Goal: Book appointment/travel/reservation

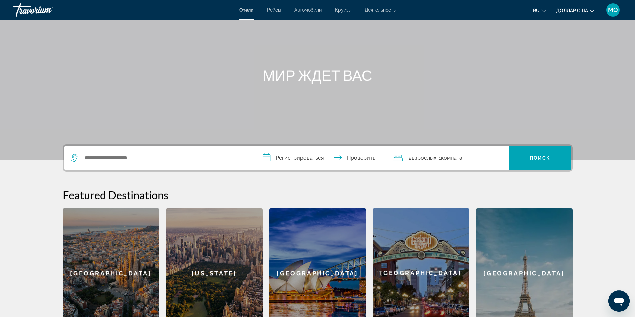
scroll to position [33, 0]
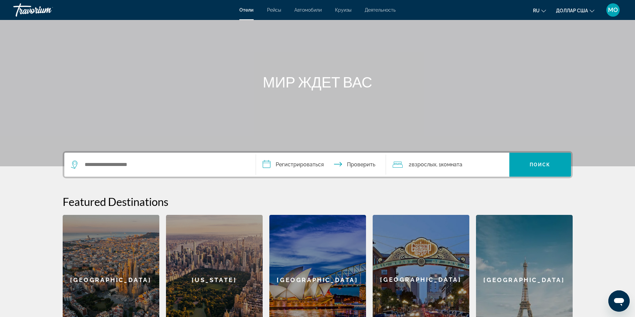
click at [427, 164] on font "взрослых" at bounding box center [423, 165] width 25 height 6
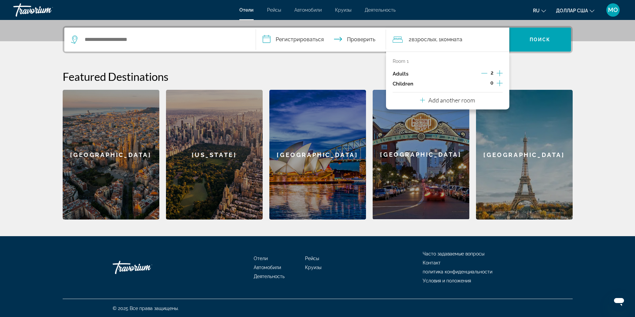
scroll to position [159, 0]
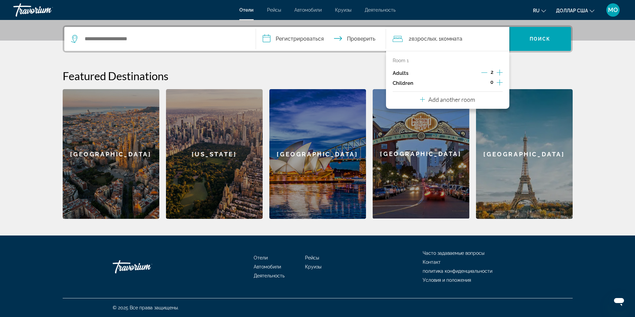
click at [482, 71] on icon "Decrement adults" at bounding box center [484, 73] width 6 height 6
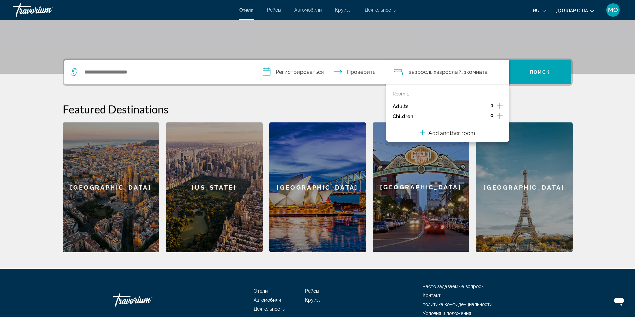
click at [492, 106] on span "1" at bounding box center [492, 105] width 2 height 5
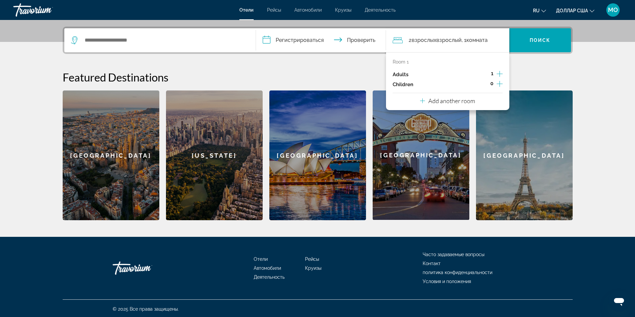
scroll to position [159, 0]
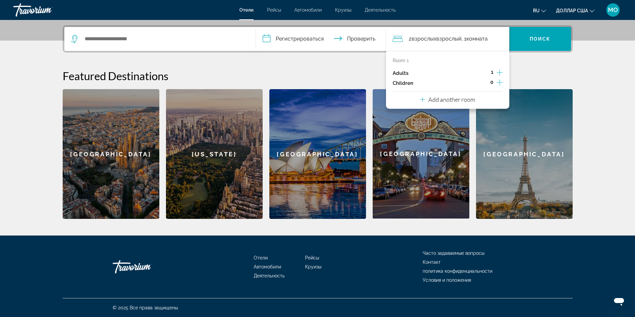
click at [369, 75] on h2 "Featured Destinations" at bounding box center [318, 75] width 510 height 13
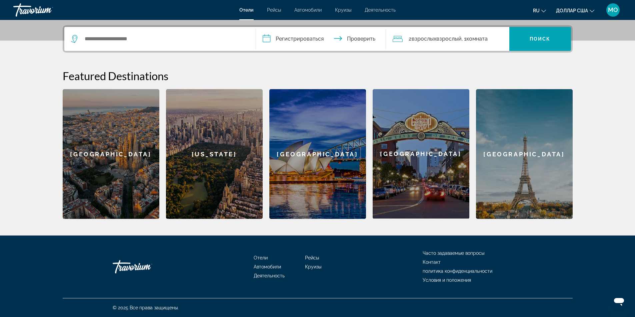
click at [414, 38] on font "взрослых" at bounding box center [423, 39] width 25 height 6
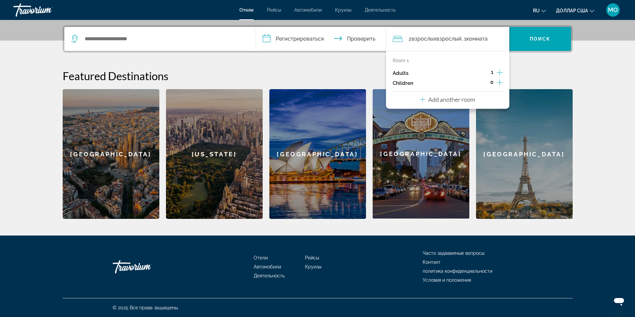
click at [413, 59] on div "Room 1" at bounding box center [447, 60] width 110 height 5
click at [492, 71] on span "1" at bounding box center [492, 72] width 2 height 5
click at [524, 72] on h2 "Featured Destinations" at bounding box center [318, 75] width 510 height 13
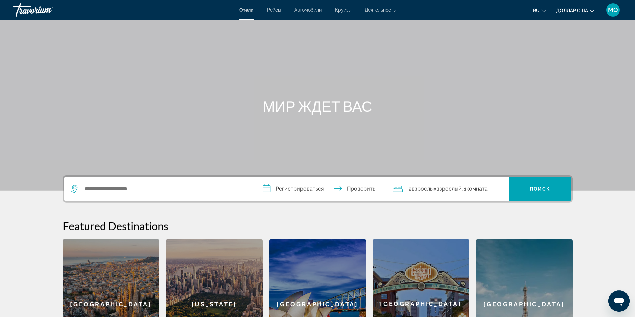
scroll to position [0, 0]
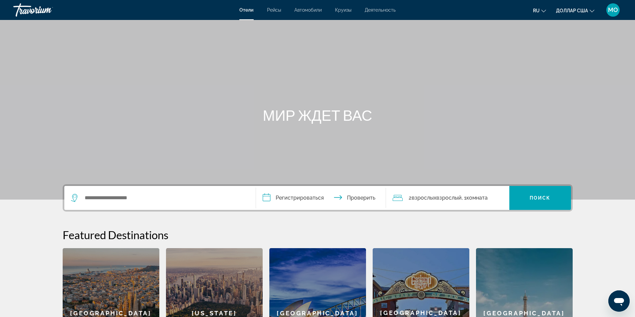
click at [79, 196] on div "Виджет поиска" at bounding box center [158, 198] width 175 height 10
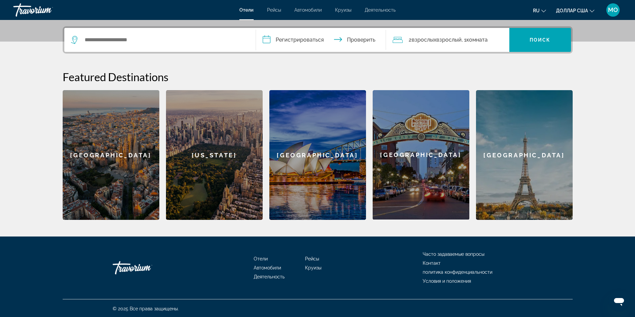
scroll to position [159, 0]
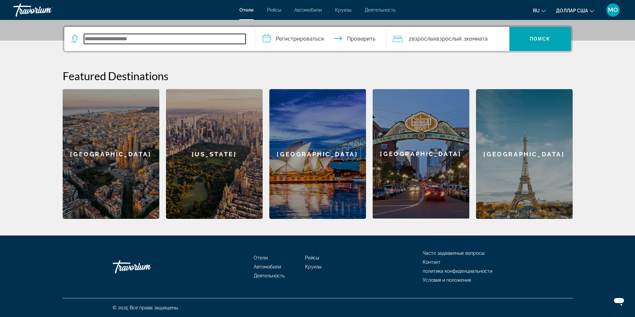
click at [106, 42] on input "Виджет поиска" at bounding box center [165, 39] width 162 height 10
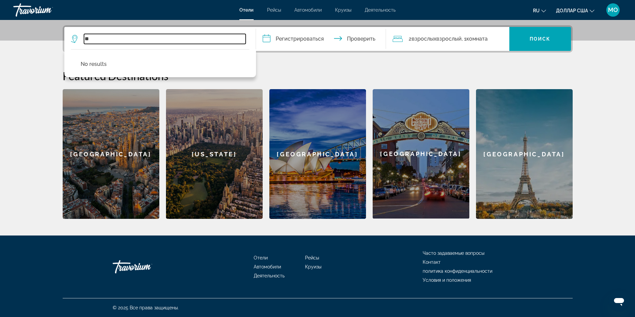
type input "*"
type input "*****"
click at [442, 41] on font "Взрослый" at bounding box center [448, 39] width 25 height 6
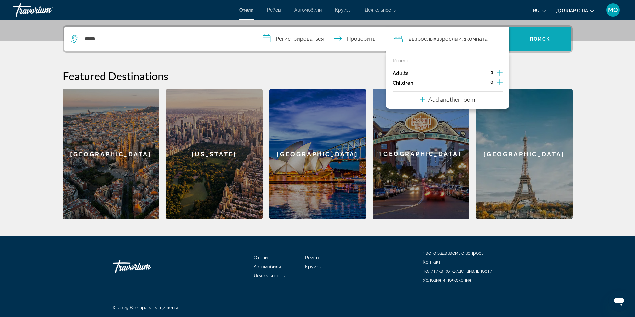
click at [544, 37] on font "Поиск" at bounding box center [539, 38] width 21 height 5
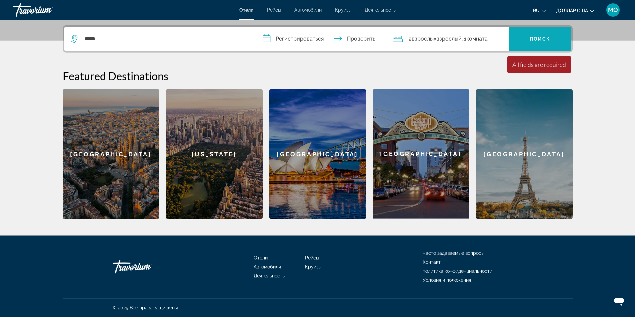
click at [543, 37] on font "Поиск" at bounding box center [539, 38] width 21 height 5
click at [553, 67] on div "All fields are required" at bounding box center [539, 64] width 54 height 7
click at [314, 43] on input "**********" at bounding box center [322, 40] width 133 height 26
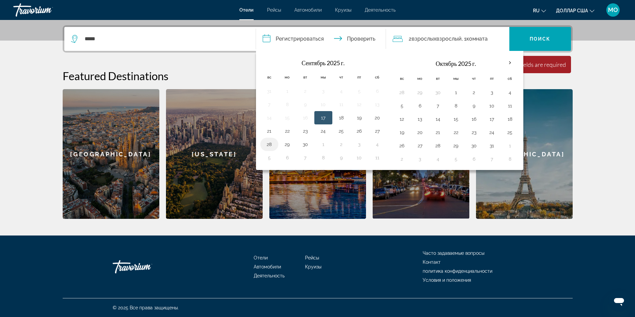
click at [270, 144] on button "28" at bounding box center [269, 144] width 11 height 9
click at [457, 92] on button "1" at bounding box center [455, 92] width 11 height 9
type input "**********"
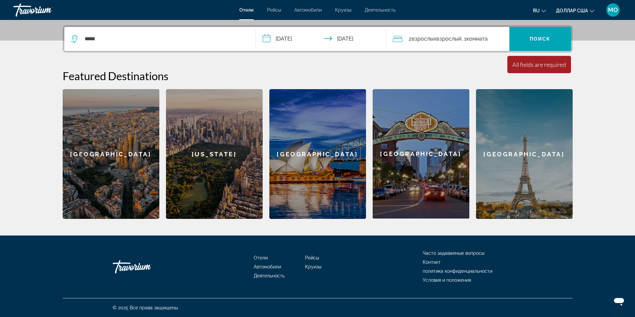
click at [487, 40] on font "комната" at bounding box center [476, 39] width 21 height 6
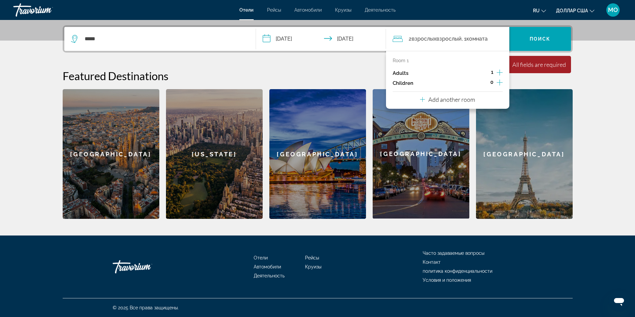
click at [524, 86] on div "Featured Destinations [GEOGRAPHIC_DATA] [GEOGRAPHIC_DATA] [GEOGRAPHIC_DATA] [GE…" at bounding box center [318, 144] width 510 height 150
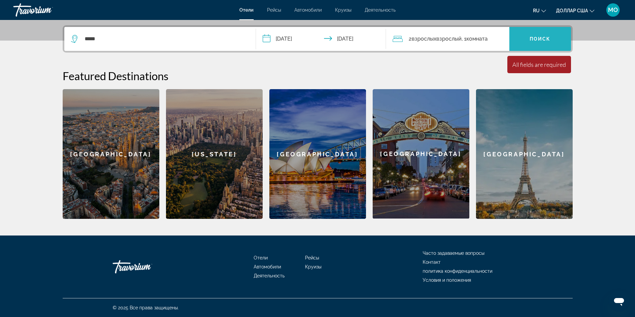
click at [540, 38] on font "Поиск" at bounding box center [539, 38] width 21 height 5
click at [549, 66] on div "All fields are required" at bounding box center [539, 64] width 54 height 7
click at [353, 70] on h2 "Featured Destinations" at bounding box center [318, 75] width 510 height 13
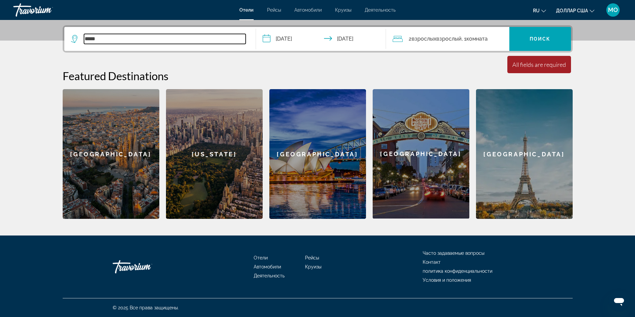
click at [140, 40] on input "*****" at bounding box center [165, 39] width 162 height 10
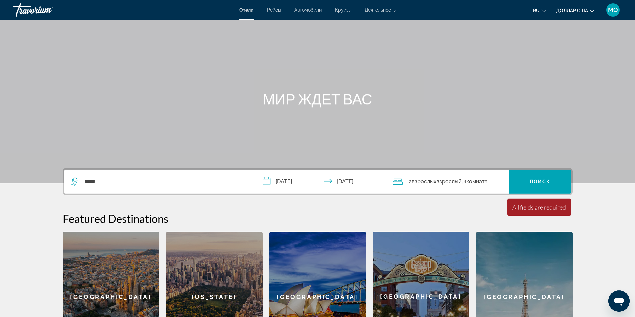
scroll to position [0, 0]
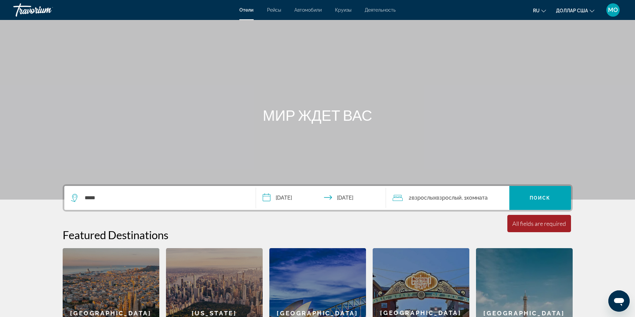
click at [249, 8] on font "Отели" at bounding box center [246, 9] width 14 height 5
click at [383, 10] on font "Деятельность" at bounding box center [379, 9] width 31 height 5
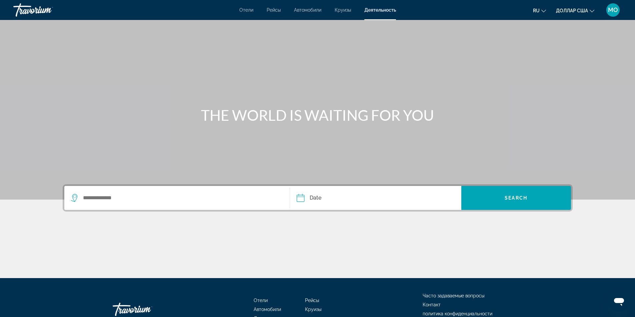
drag, startPoint x: 71, startPoint y: 79, endPoint x: 64, endPoint y: 8, distance: 71.0
click at [73, 76] on div "Основное содержание" at bounding box center [317, 100] width 635 height 200
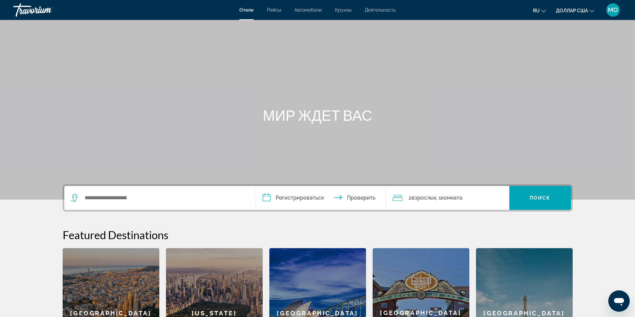
click at [246, 13] on div "Отели Рейсы Автомобили Круизы Деятельность Отели Рейсы Автомобили Круизы Деятел…" at bounding box center [317, 9] width 635 height 17
